Goal: Information Seeking & Learning: Learn about a topic

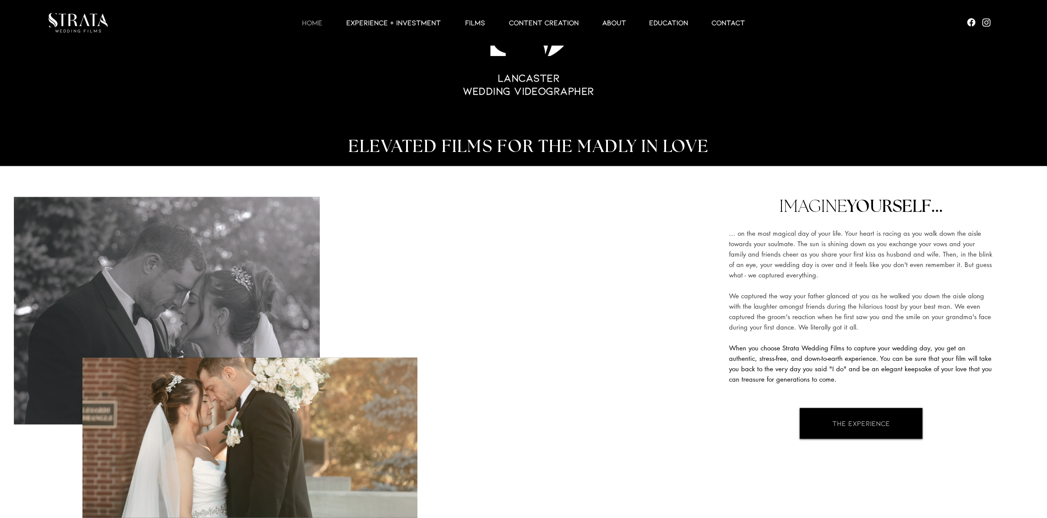
scroll to position [169, 0]
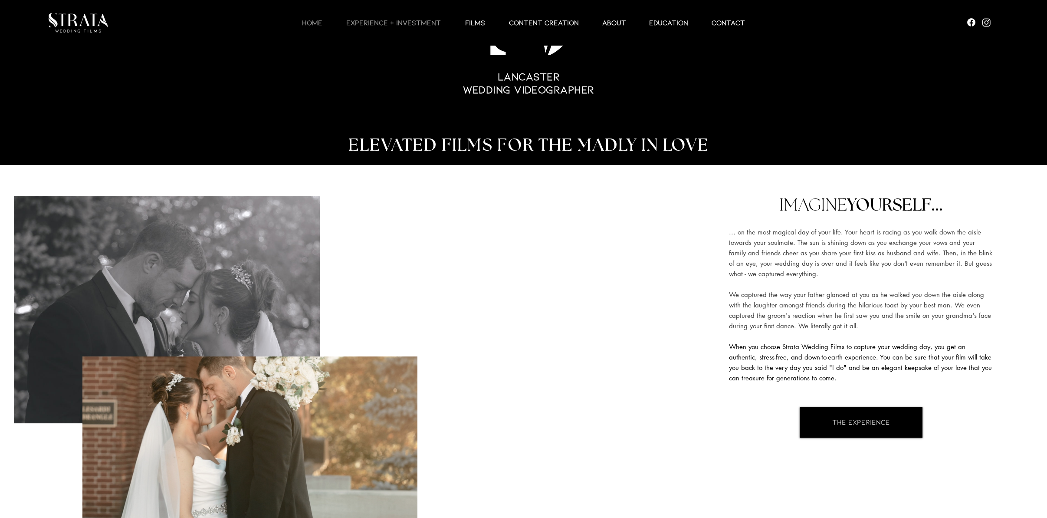
click at [375, 21] on p "EXPERIENCE + INVESTMENT" at bounding box center [393, 22] width 103 height 10
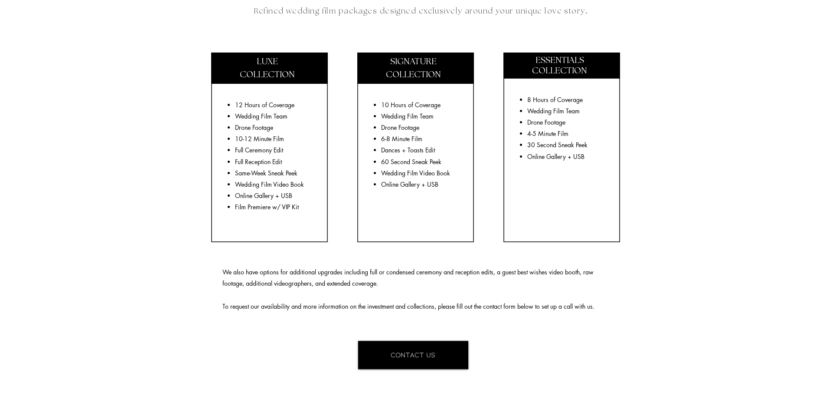
scroll to position [1555, 0]
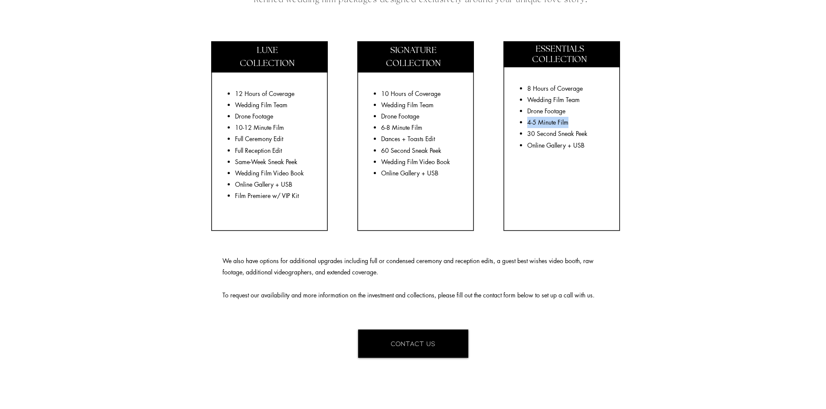
drag, startPoint x: 573, startPoint y: 124, endPoint x: 526, endPoint y: 121, distance: 47.4
click at [528, 121] on li "4-5 Minute Film" at bounding box center [567, 122] width 79 height 11
click at [573, 123] on p "4-5 Minute Film" at bounding box center [567, 122] width 79 height 11
click at [722, 123] on fluid-columns-repeater "LUXE COLLECTION 12 Hours of Coverage Wedding Film Team Drone Footage 10-12 Minu…" at bounding box center [413, 120] width 731 height 207
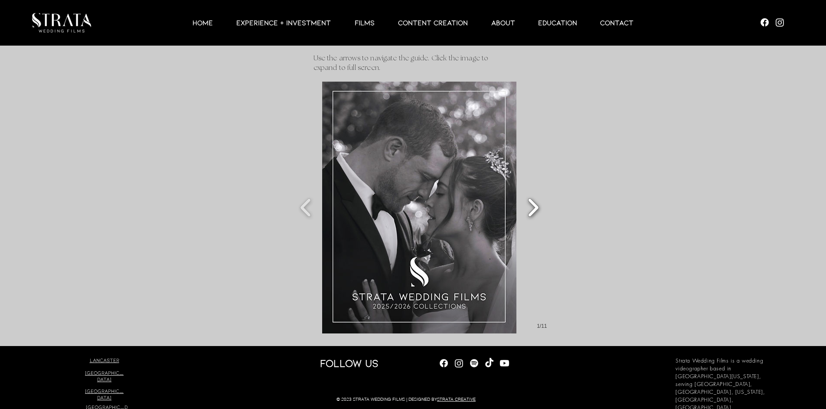
click at [536, 206] on button "Slide show gallery" at bounding box center [534, 207] width 20 height 30
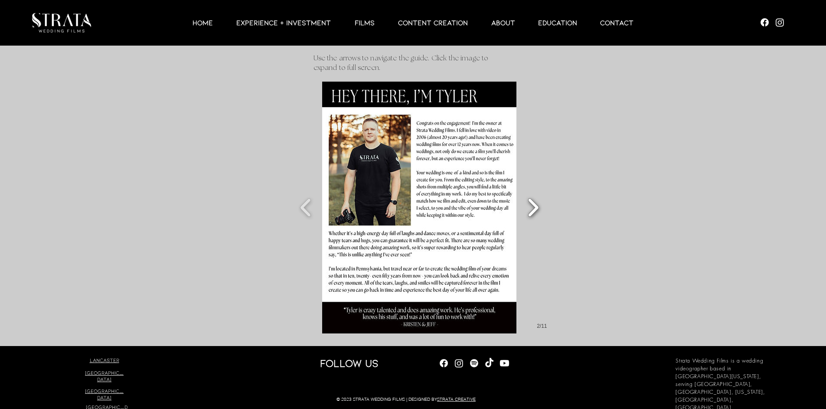
click at [536, 206] on button "Slide show gallery" at bounding box center [534, 207] width 20 height 30
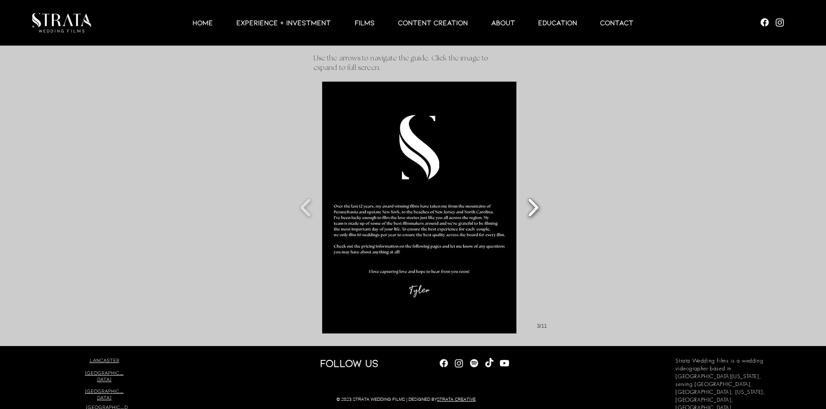
click at [536, 206] on button "Slide show gallery" at bounding box center [534, 207] width 20 height 30
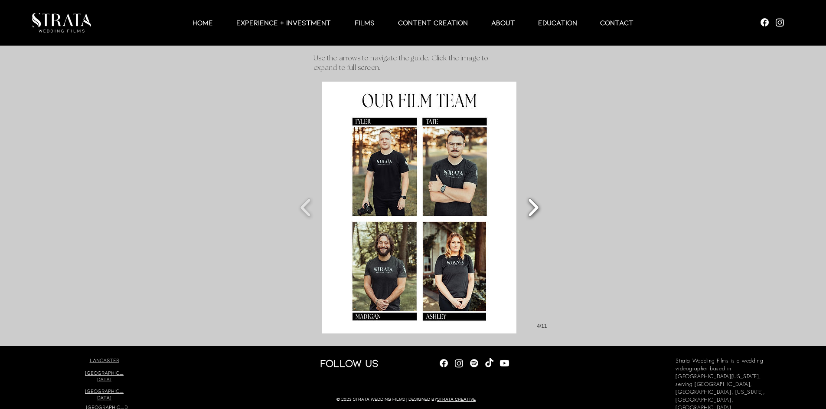
click at [536, 206] on button "Slide show gallery" at bounding box center [534, 207] width 20 height 30
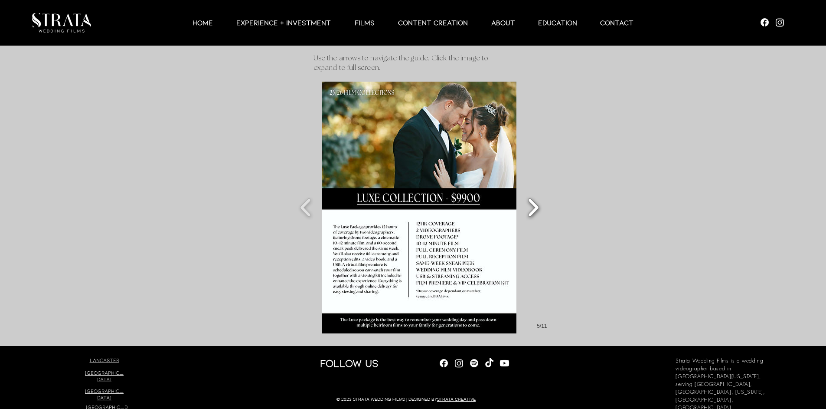
click at [536, 206] on button "Slide show gallery" at bounding box center [534, 207] width 20 height 30
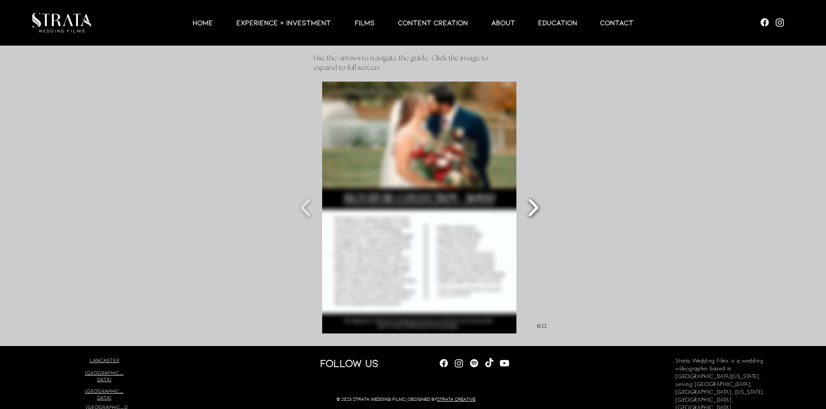
click at [536, 206] on button "Slide show gallery" at bounding box center [534, 207] width 20 height 30
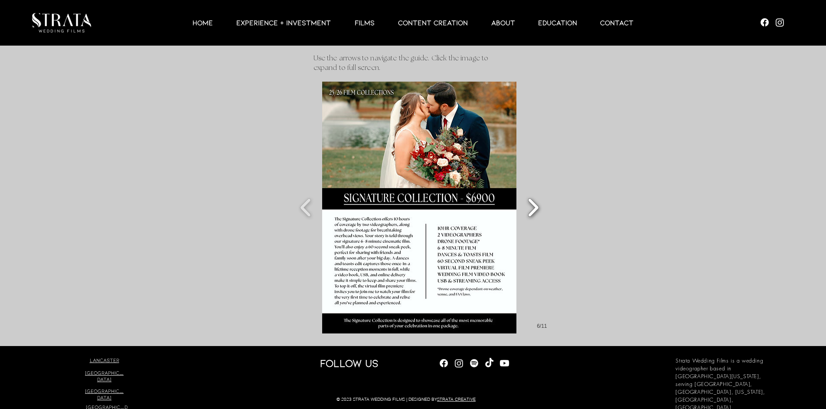
click at [536, 206] on button "Slide show gallery" at bounding box center [534, 207] width 20 height 30
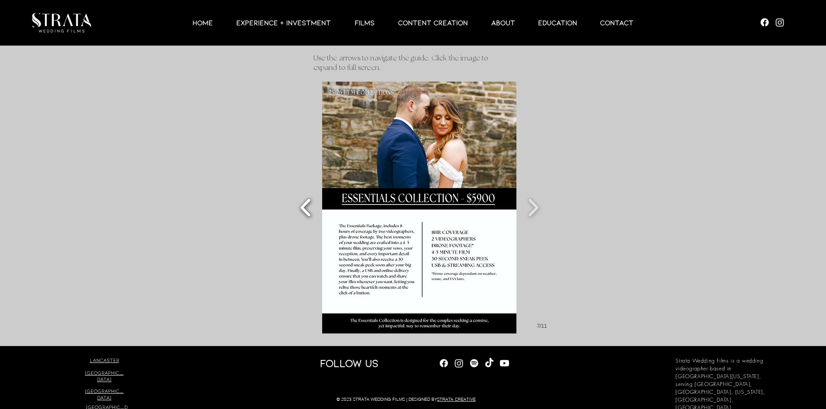
click at [305, 208] on button "Slide show gallery" at bounding box center [306, 207] width 20 height 30
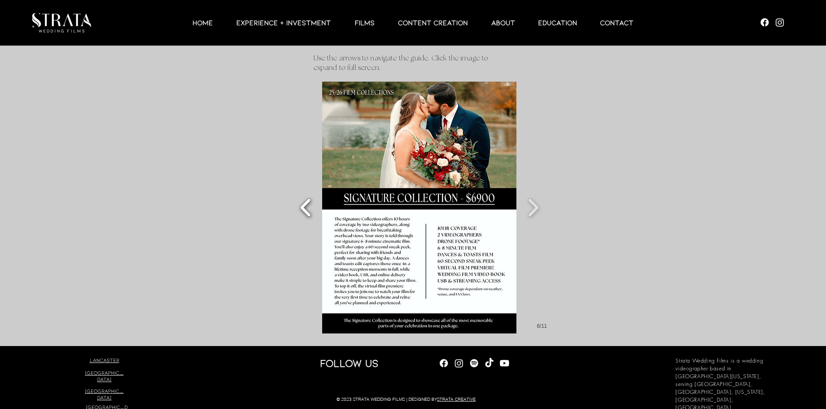
click at [305, 208] on button "Slide show gallery" at bounding box center [306, 207] width 20 height 30
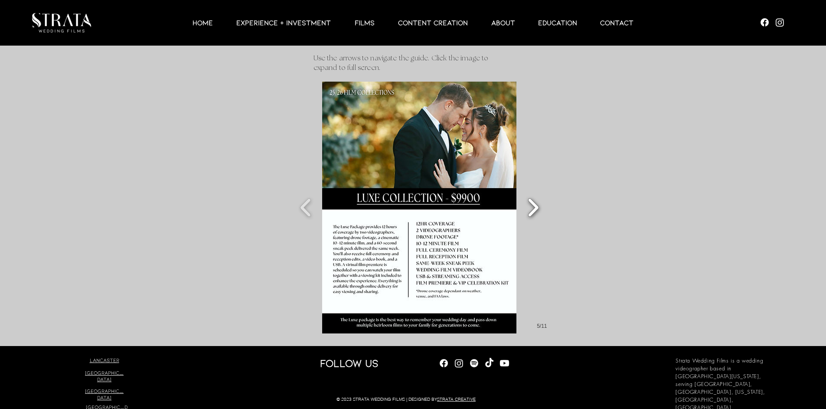
click at [535, 205] on button "Slide show gallery" at bounding box center [534, 207] width 20 height 30
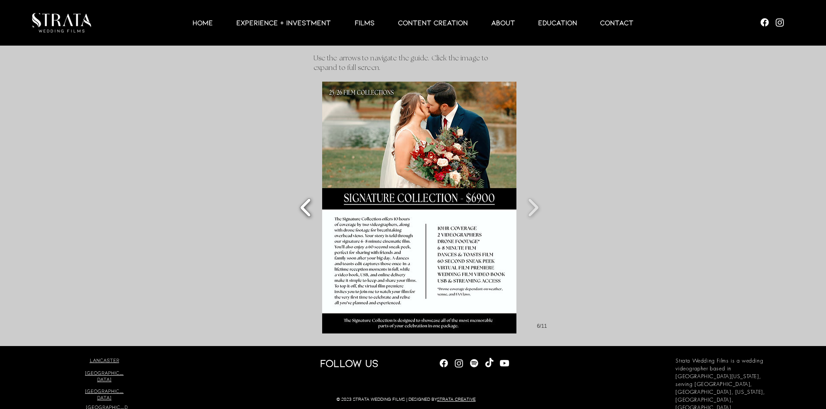
click at [312, 209] on button "Slide show gallery" at bounding box center [306, 207] width 20 height 30
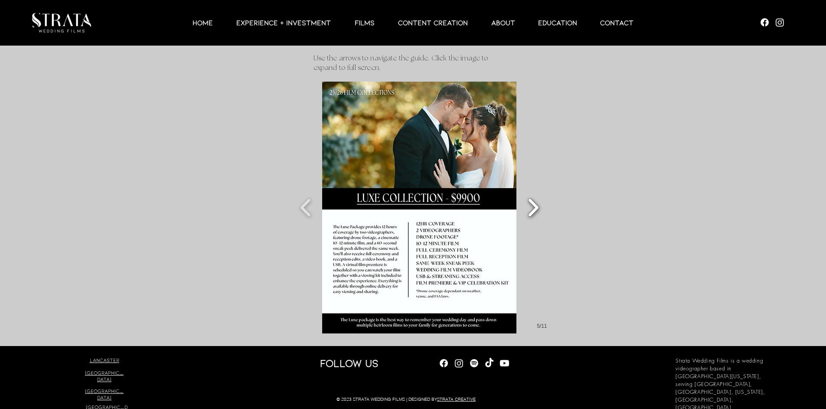
click at [540, 204] on button "Slide show gallery" at bounding box center [534, 207] width 20 height 30
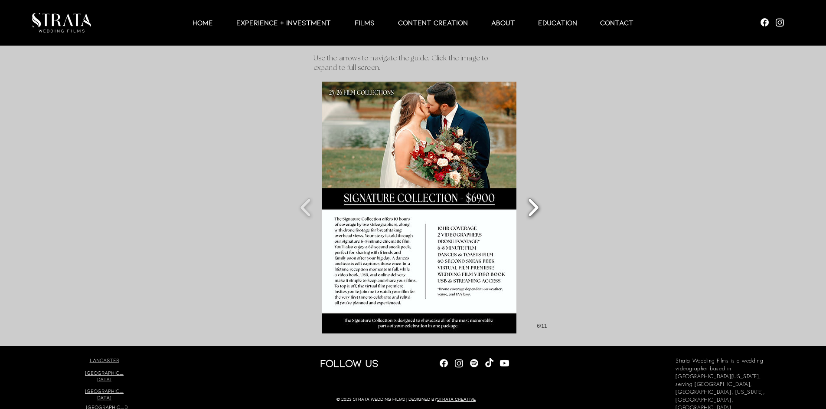
click at [535, 209] on button "Slide show gallery" at bounding box center [534, 207] width 20 height 30
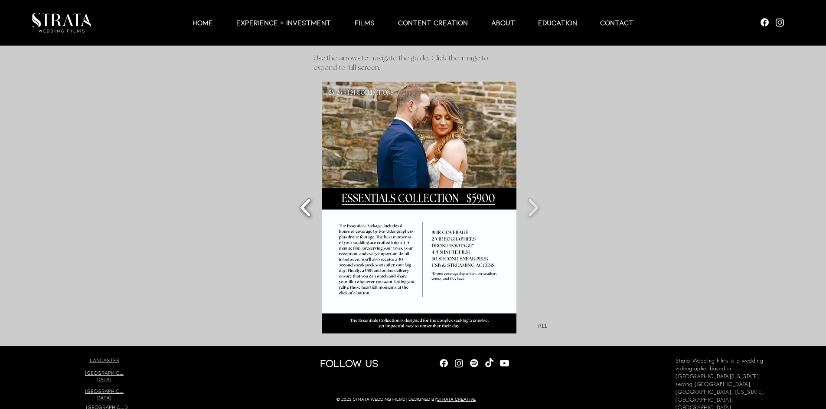
click at [311, 209] on button "Slide show gallery" at bounding box center [306, 207] width 20 height 30
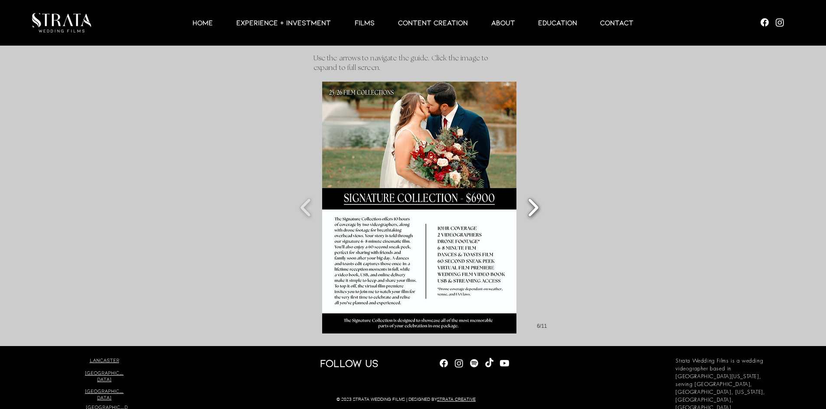
click at [537, 207] on button "Slide show gallery" at bounding box center [534, 207] width 20 height 30
click at [540, 202] on button "Slide show gallery" at bounding box center [534, 207] width 20 height 30
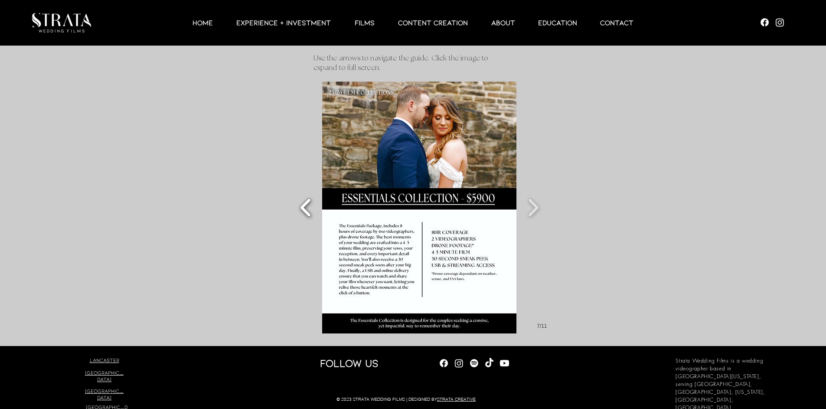
click at [306, 208] on button "Slide show gallery" at bounding box center [306, 207] width 20 height 30
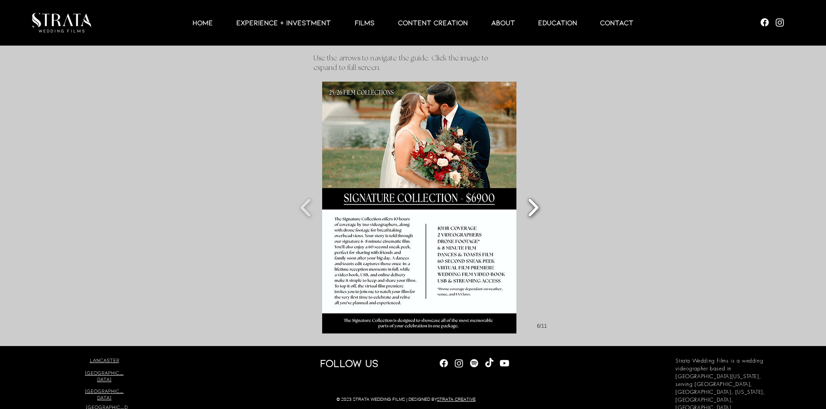
click at [541, 203] on button "Slide show gallery" at bounding box center [534, 207] width 20 height 30
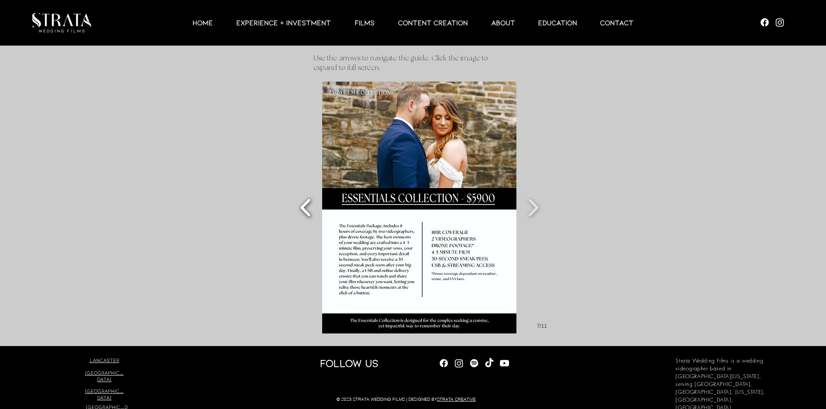
click at [306, 206] on button "Slide show gallery" at bounding box center [306, 207] width 20 height 30
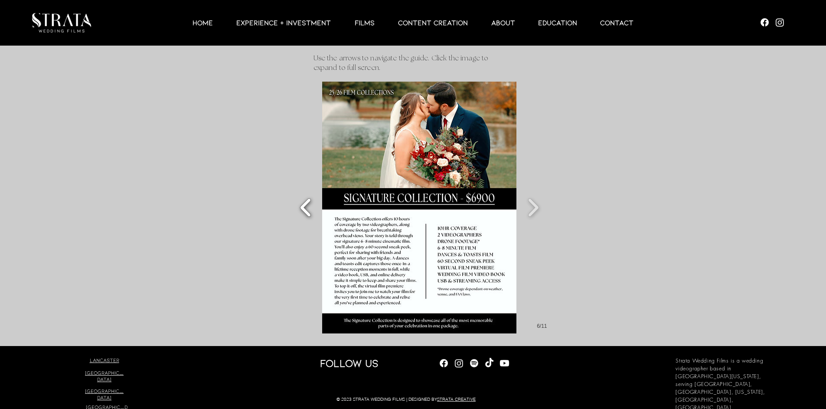
click at [308, 209] on button "Slide show gallery" at bounding box center [306, 207] width 20 height 30
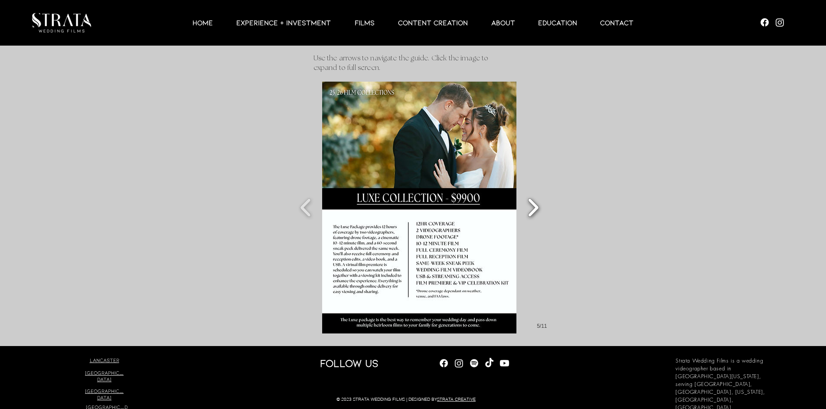
click at [534, 210] on button "Slide show gallery" at bounding box center [534, 207] width 20 height 30
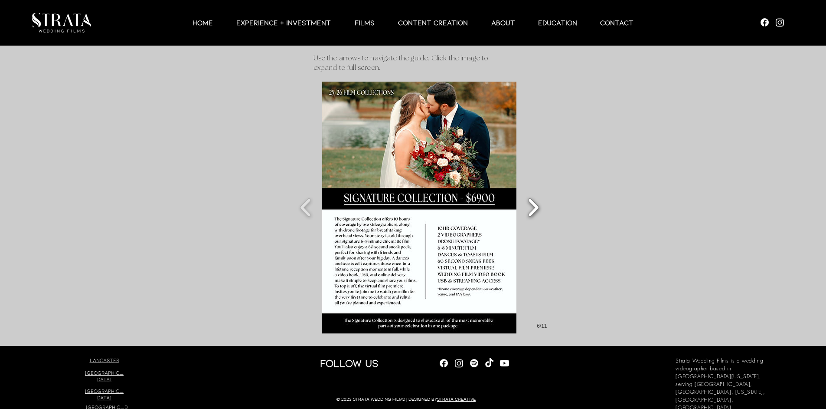
click at [537, 208] on button "Slide show gallery" at bounding box center [534, 207] width 20 height 30
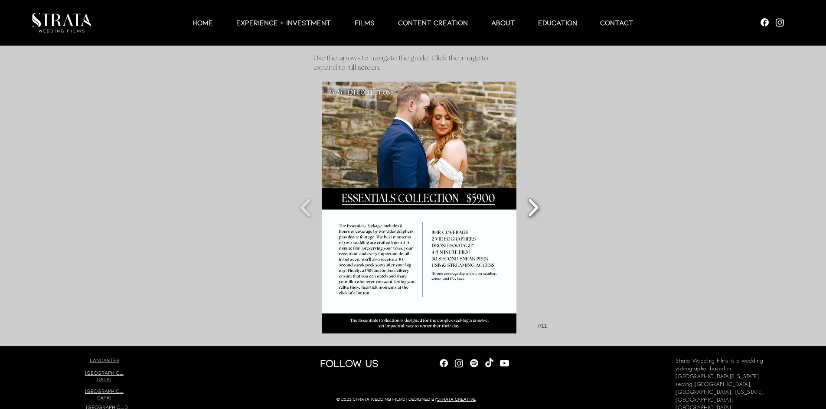
click at [537, 208] on button "Slide show gallery" at bounding box center [534, 207] width 20 height 30
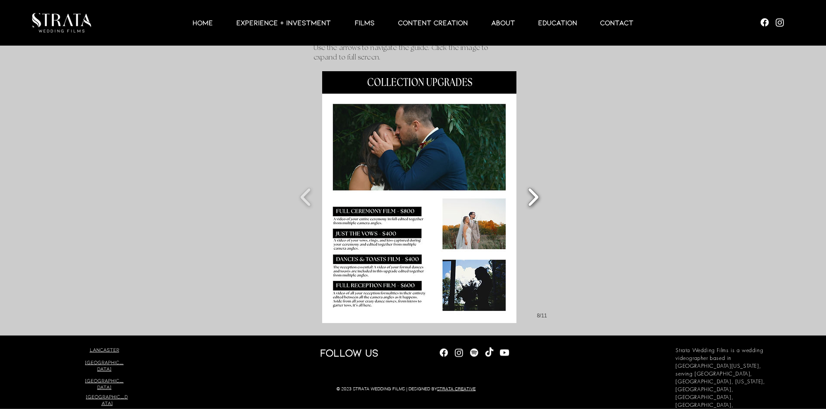
scroll to position [14, 0]
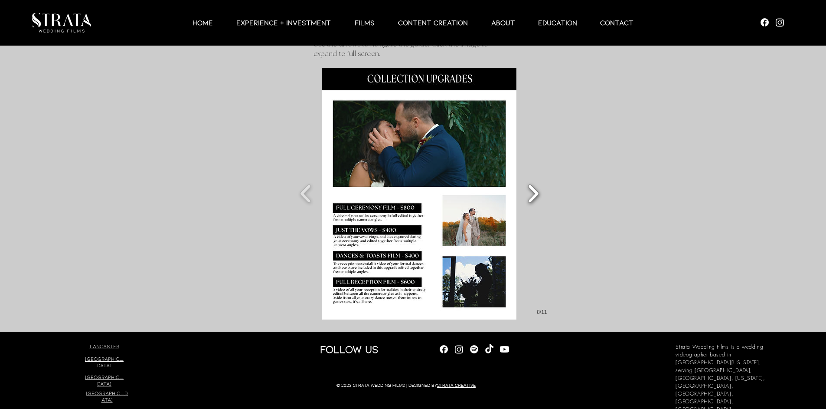
click at [535, 195] on button "Slide show gallery" at bounding box center [534, 193] width 20 height 30
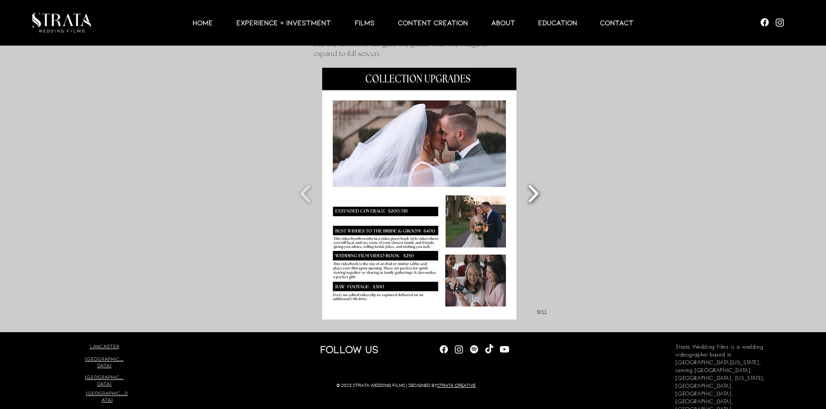
click at [535, 193] on button "Slide show gallery" at bounding box center [534, 193] width 20 height 30
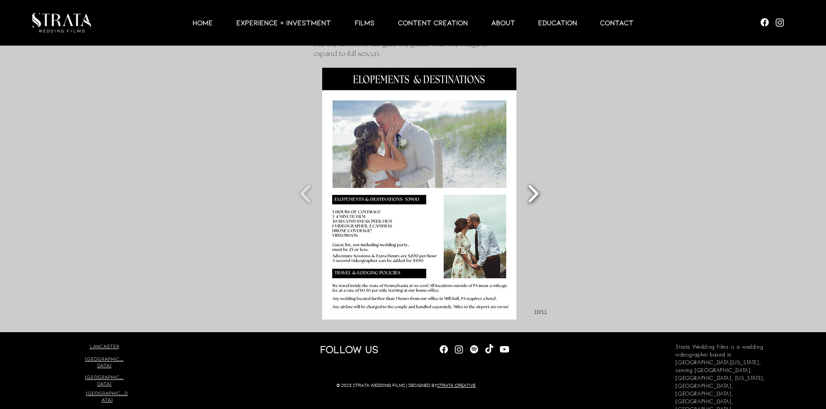
click at [534, 190] on button "Slide show gallery" at bounding box center [534, 193] width 20 height 30
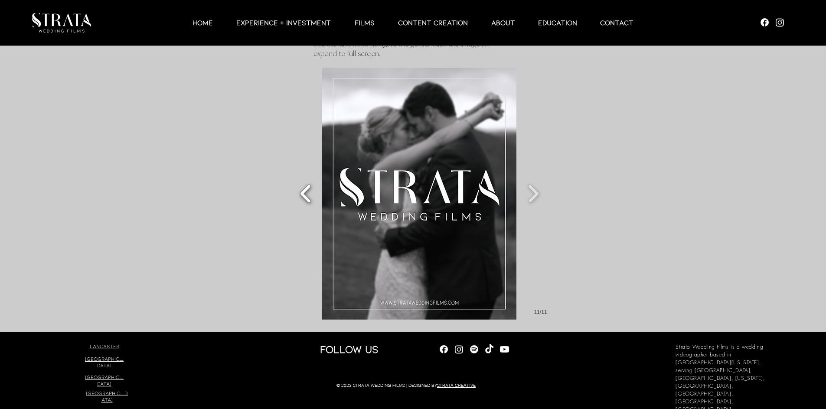
click at [312, 194] on button "Slide show gallery" at bounding box center [306, 193] width 20 height 30
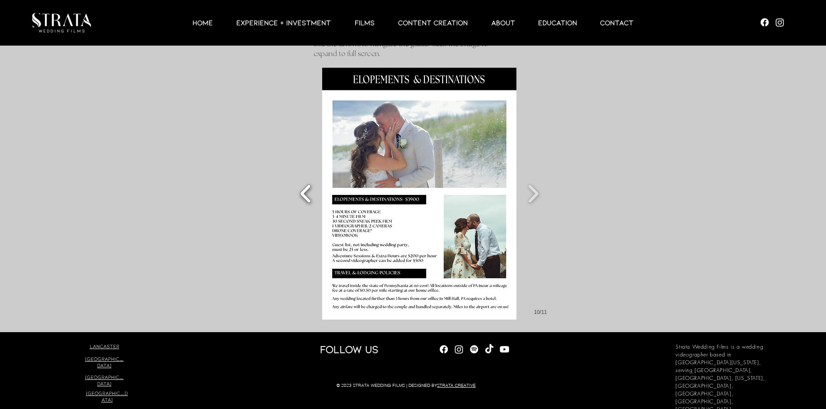
click at [312, 197] on button "Slide show gallery" at bounding box center [306, 193] width 20 height 30
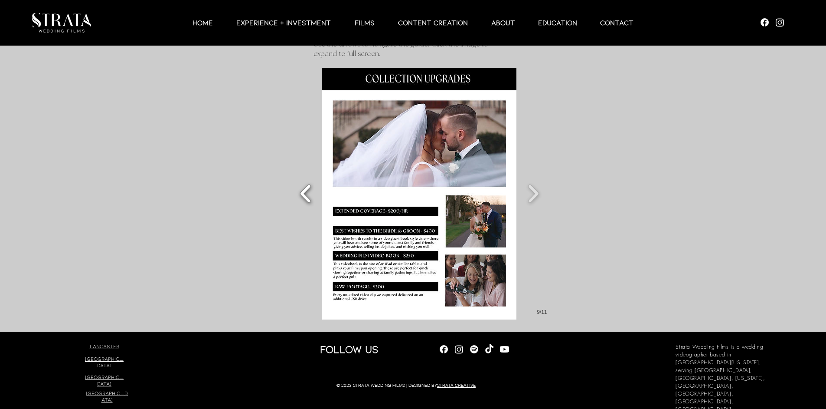
click at [308, 193] on button "Slide show gallery" at bounding box center [306, 193] width 20 height 30
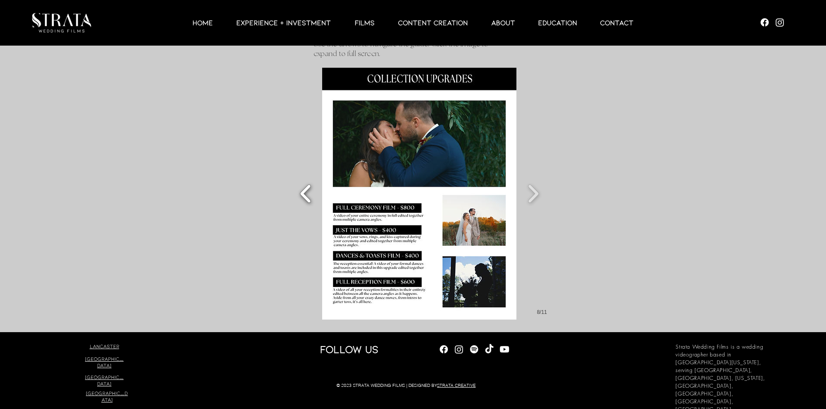
click at [308, 193] on button "Slide show gallery" at bounding box center [306, 193] width 20 height 30
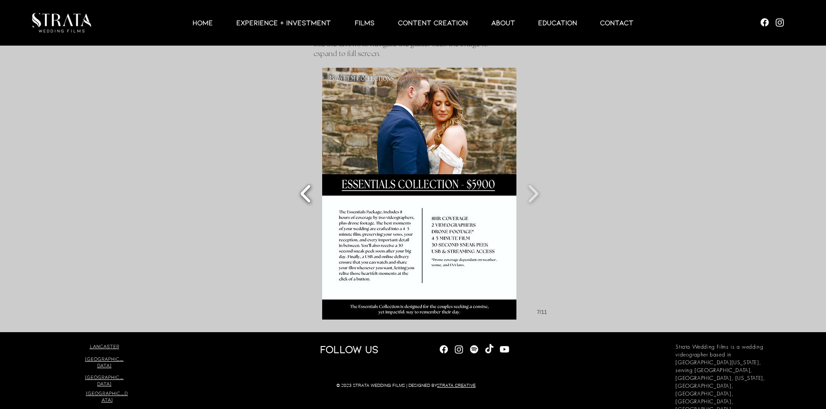
click at [306, 195] on button "Slide show gallery" at bounding box center [306, 193] width 20 height 30
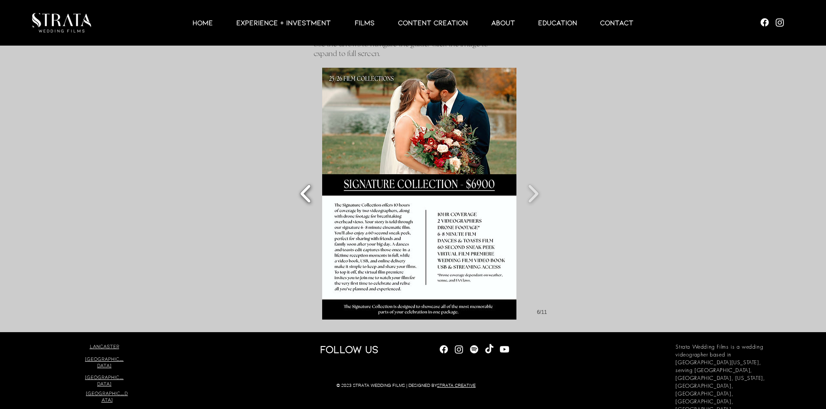
click at [300, 198] on button "Slide show gallery" at bounding box center [306, 193] width 20 height 30
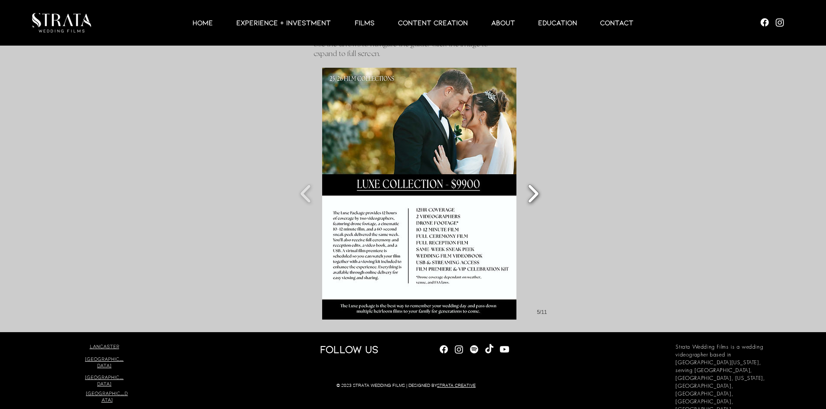
click at [532, 189] on button "Slide show gallery" at bounding box center [534, 193] width 20 height 30
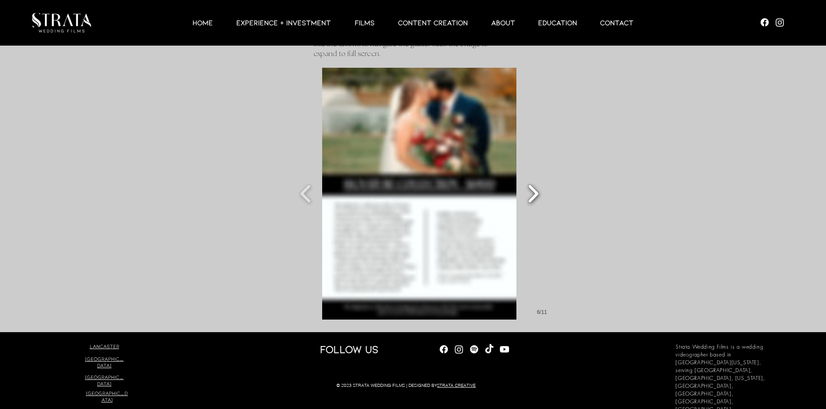
click at [537, 195] on button "Slide show gallery" at bounding box center [534, 193] width 20 height 30
